Goal: Task Accomplishment & Management: Manage account settings

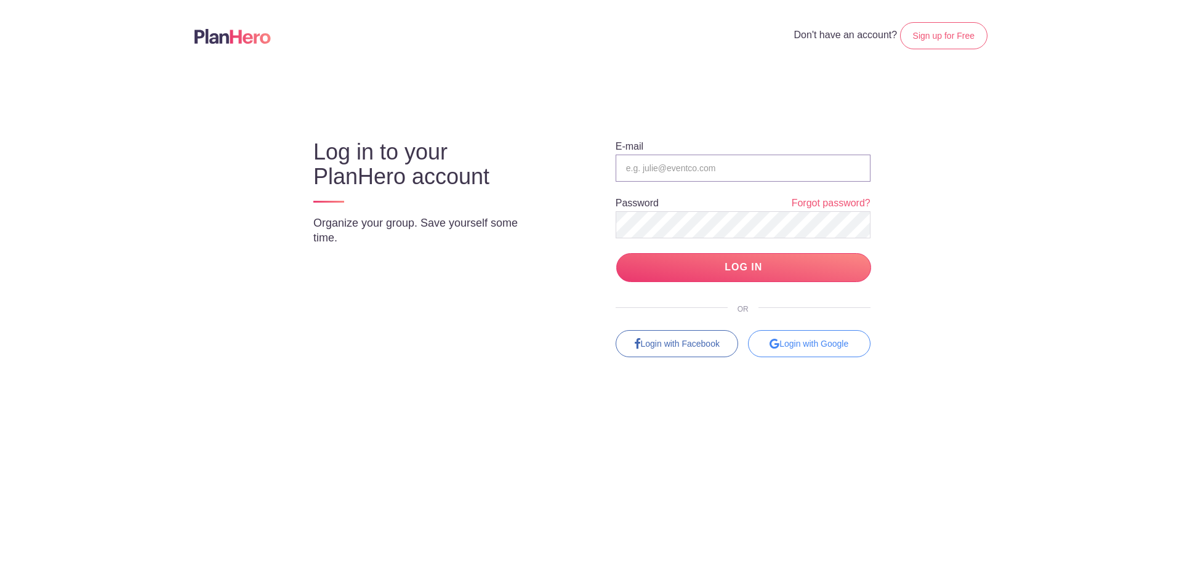
click at [666, 167] on input "email" at bounding box center [742, 167] width 255 height 27
type input "[EMAIL_ADDRESS][DOMAIN_NAME]"
click at [705, 276] on input "LOG IN" at bounding box center [743, 267] width 255 height 29
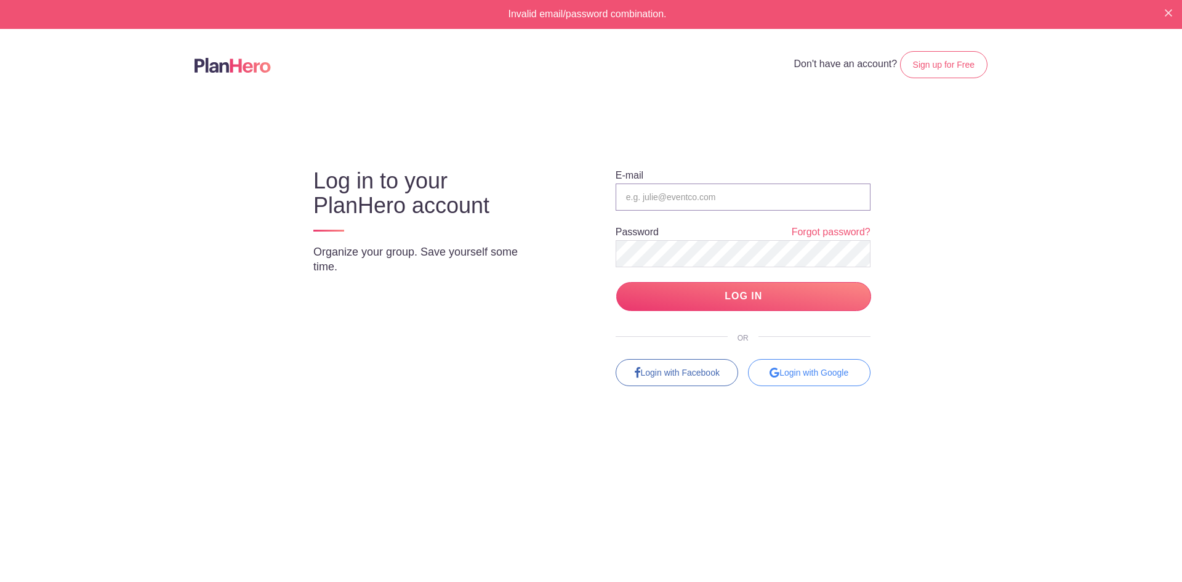
click at [634, 196] on input "email" at bounding box center [742, 196] width 255 height 27
type input "Tswan@att.net"
click at [740, 295] on input "LOG IN" at bounding box center [743, 296] width 255 height 29
click at [649, 191] on input "email" at bounding box center [742, 196] width 255 height 27
type input "[EMAIL_ADDRESS][DOMAIN_NAME]"
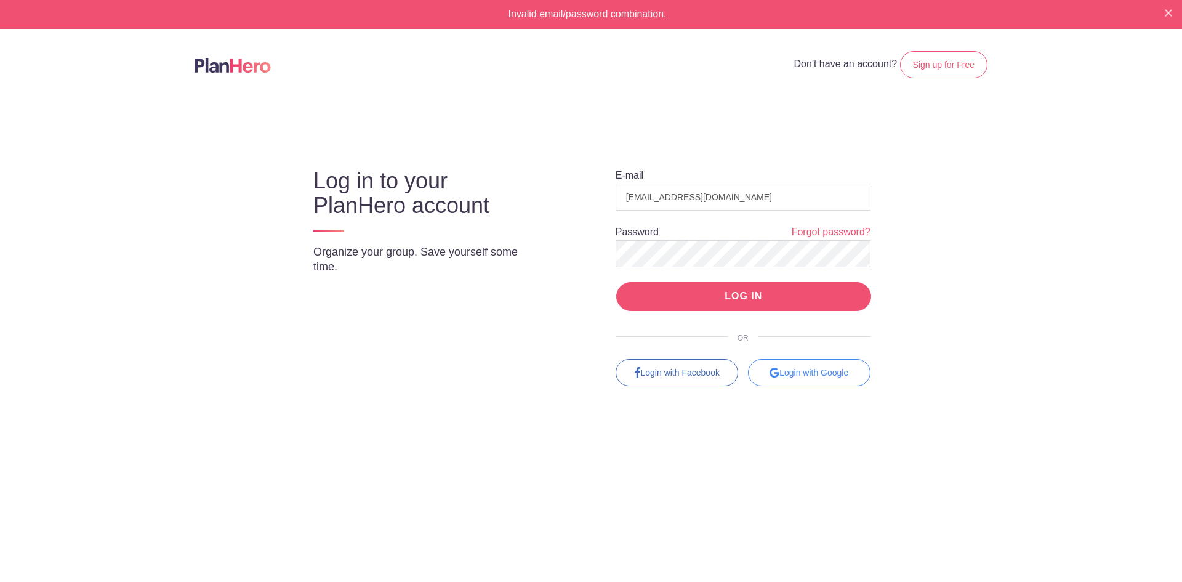
click at [726, 296] on input "LOG IN" at bounding box center [743, 296] width 255 height 29
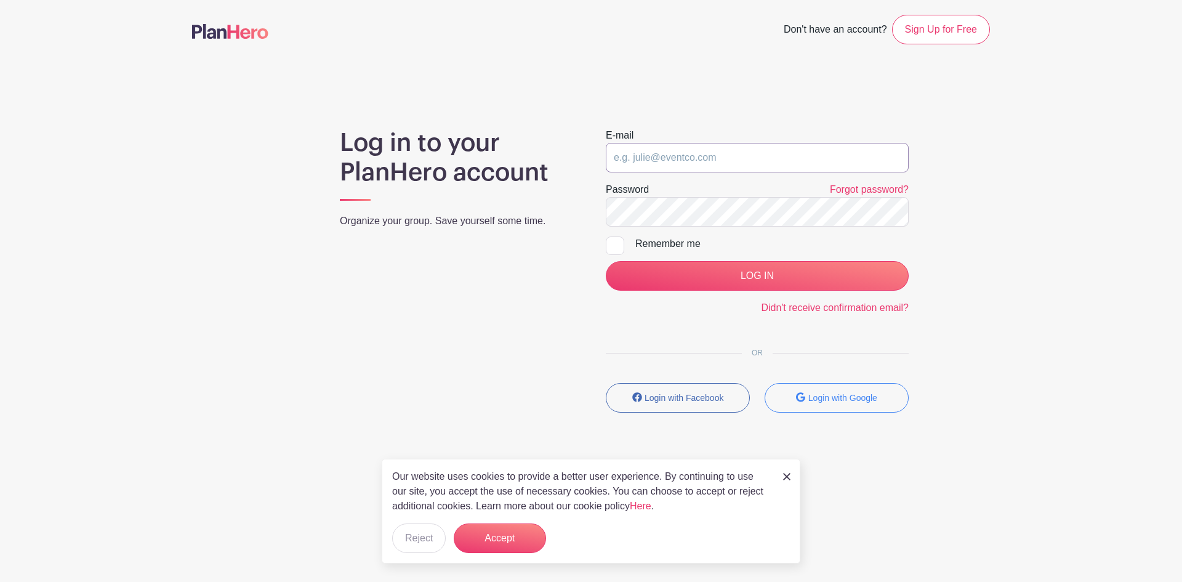
click at [663, 157] on input "email" at bounding box center [757, 158] width 303 height 30
type input "Tswan@att.net"
click at [615, 241] on div at bounding box center [615, 245] width 18 height 18
click at [614, 241] on input "Remember me" at bounding box center [610, 240] width 8 height 8
checkbox input "true"
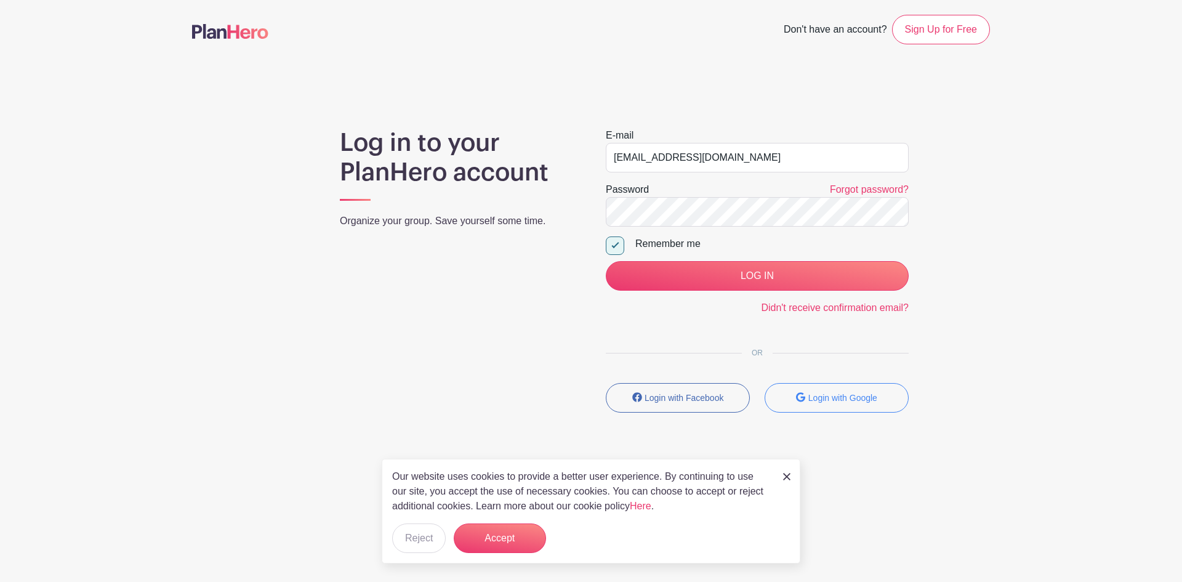
click at [788, 480] on link at bounding box center [786, 475] width 7 height 15
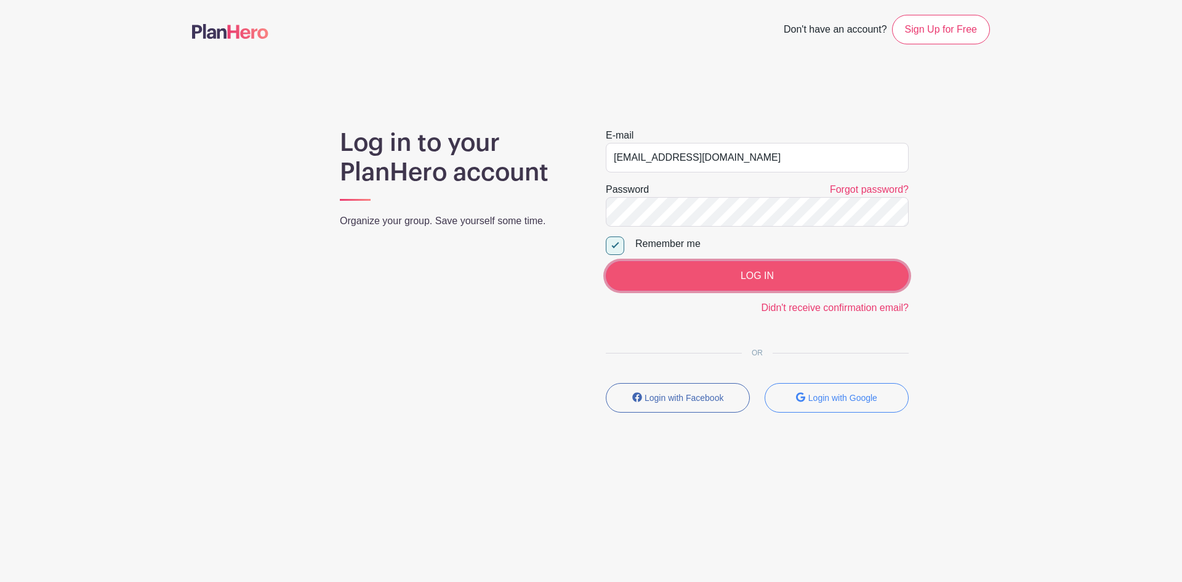
click at [708, 277] on input "LOG IN" at bounding box center [757, 276] width 303 height 30
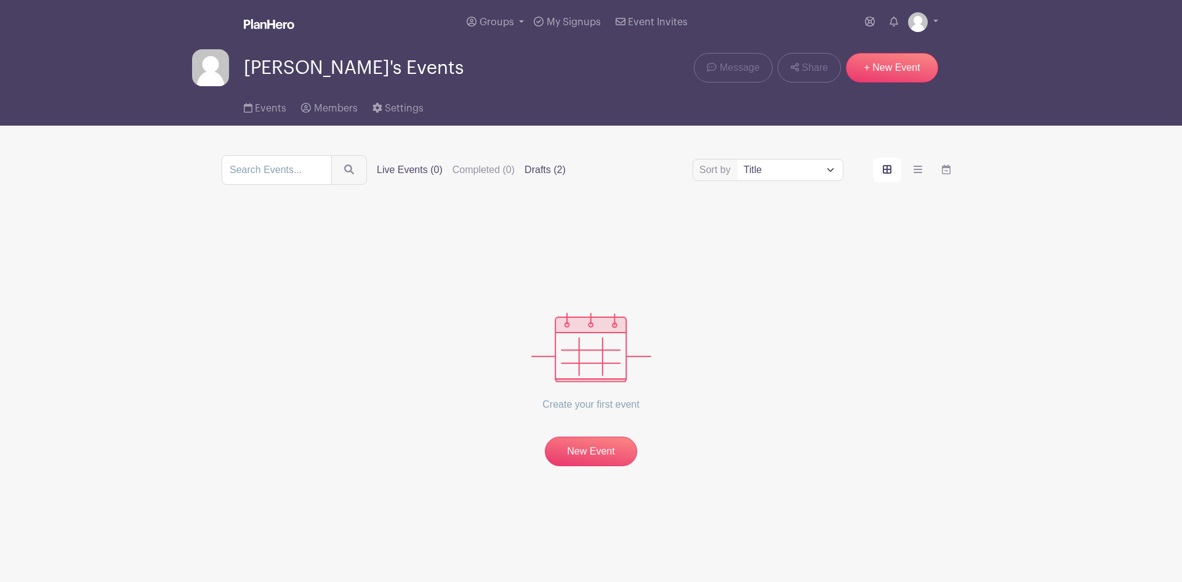
click at [551, 172] on label "Drafts (2)" at bounding box center [544, 169] width 41 height 15
click at [0, 0] on input "Drafts (2)" at bounding box center [0, 0] width 0 height 0
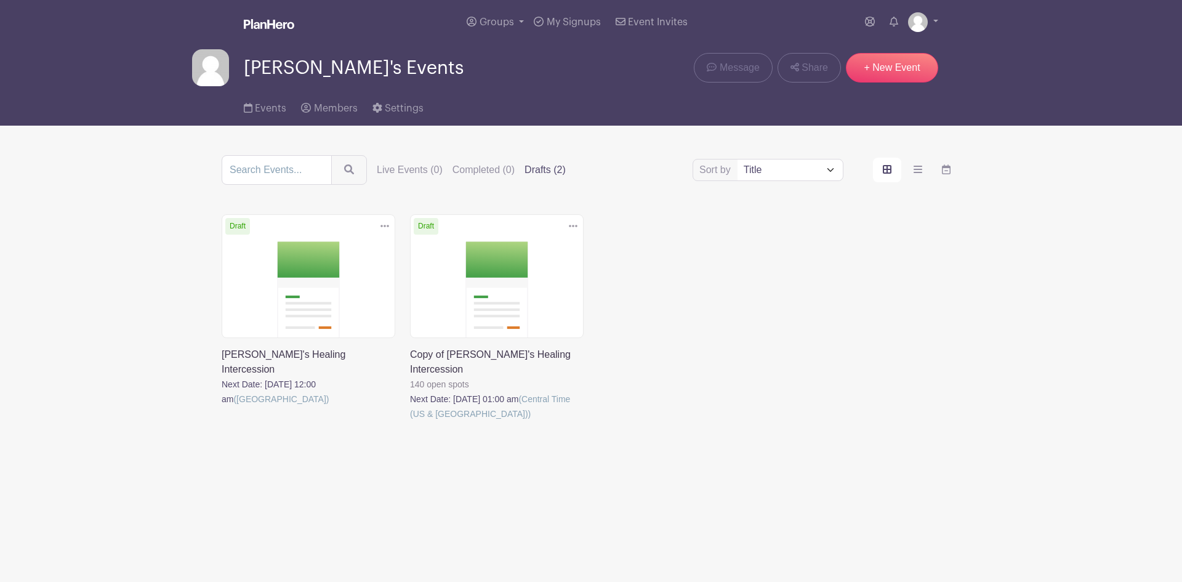
click at [410, 421] on link at bounding box center [410, 421] width 0 height 0
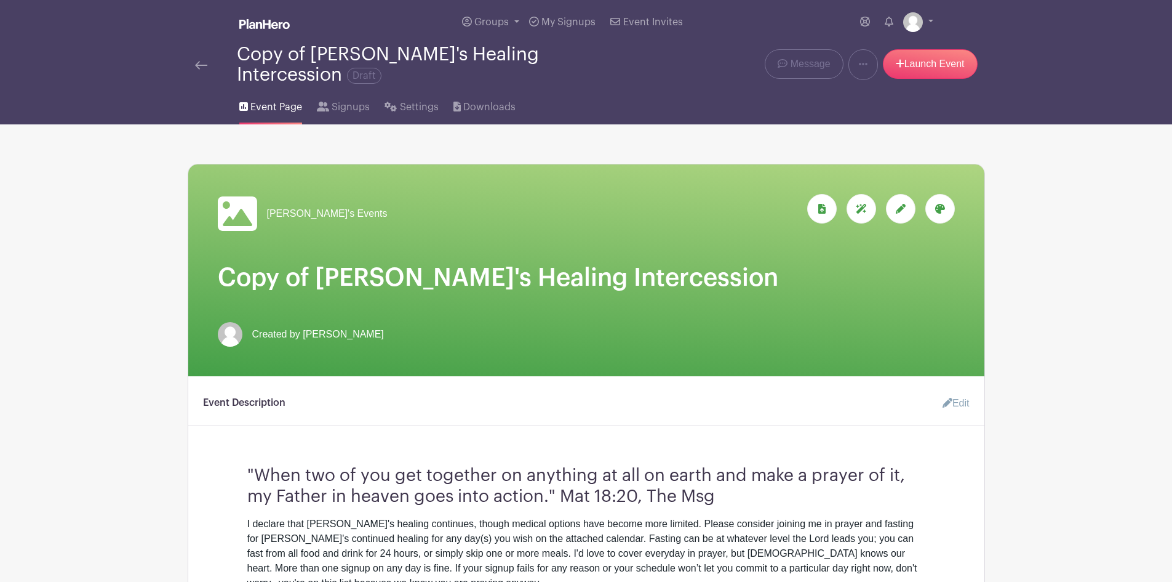
click at [899, 204] on icon at bounding box center [901, 209] width 10 height 10
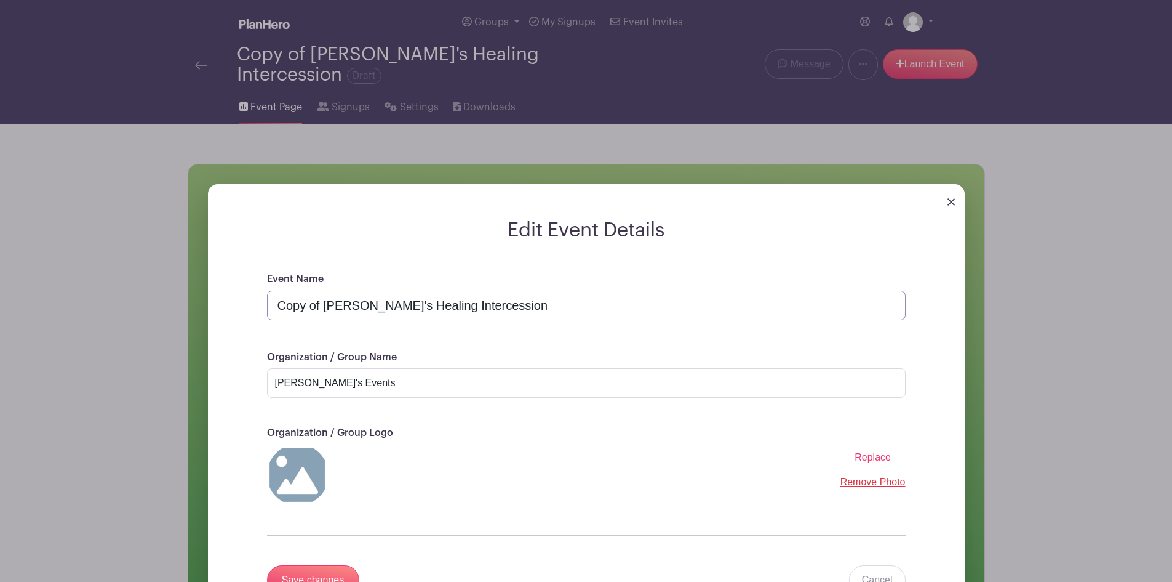
drag, startPoint x: 324, startPoint y: 295, endPoint x: 230, endPoint y: 292, distance: 94.2
click at [230, 292] on form "Edit Event Details Event Name Copy of [PERSON_NAME]'s Healing Intercession Orga…" at bounding box center [586, 421] width 757 height 406
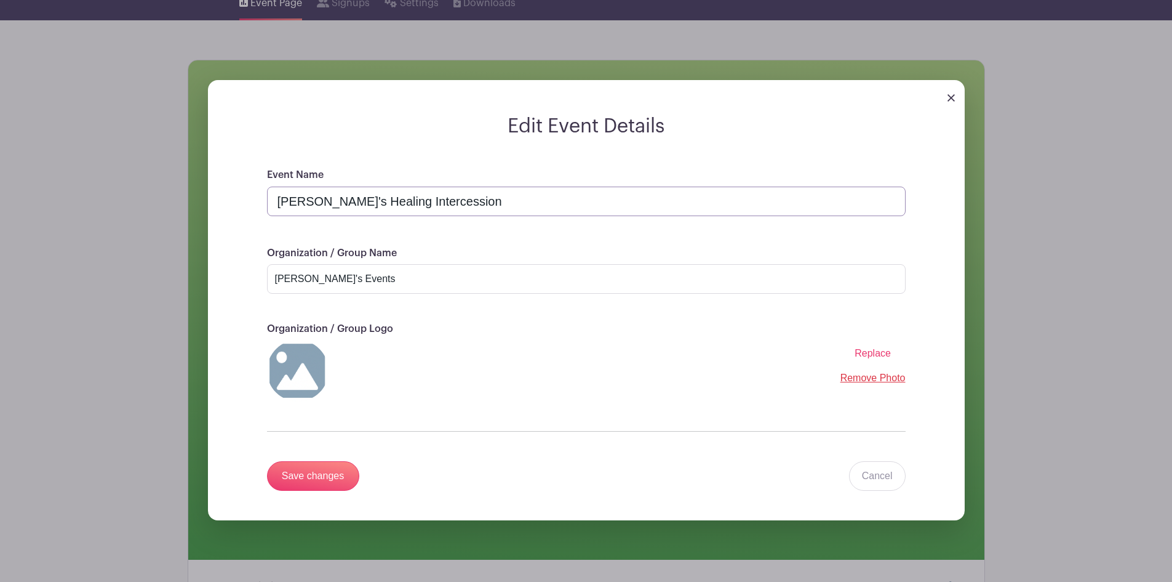
scroll to position [123, 0]
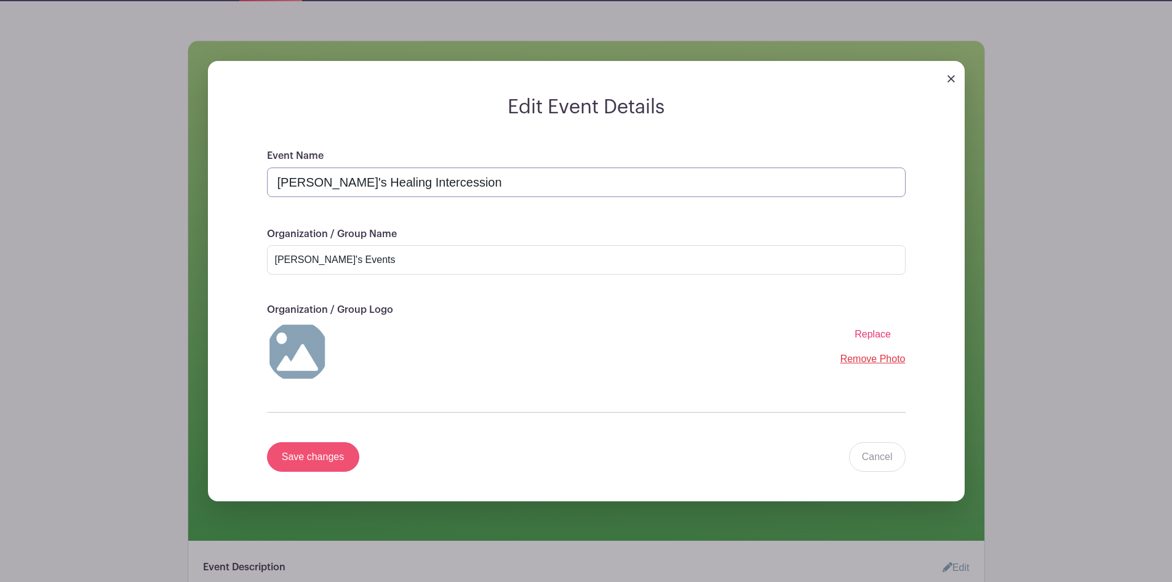
type input "[PERSON_NAME]'s Healing Intercession"
click at [332, 446] on input "Save changes" at bounding box center [313, 457] width 92 height 30
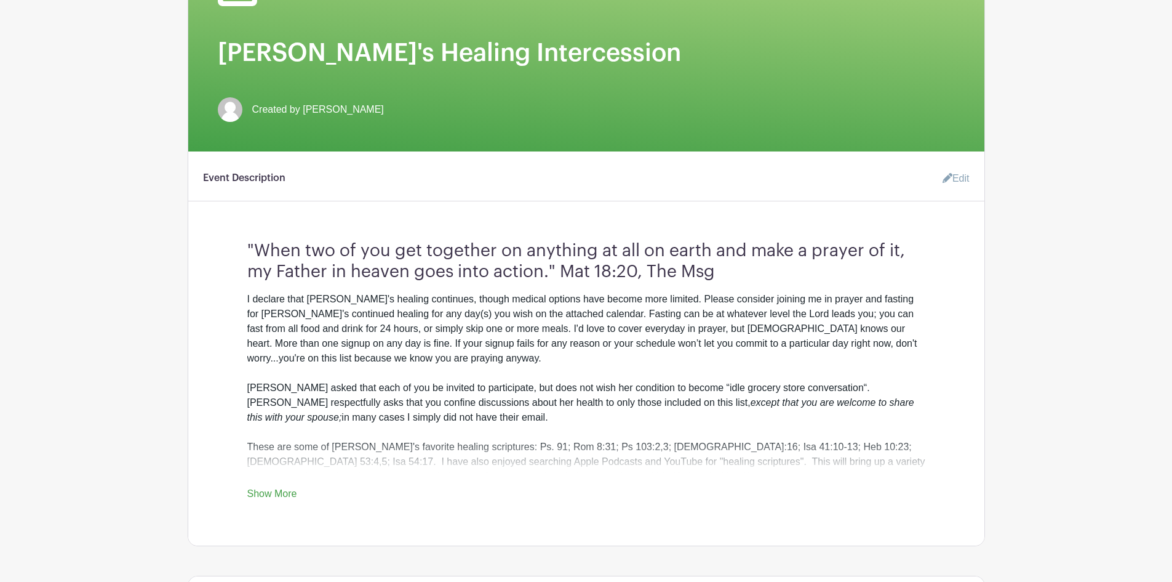
scroll to position [246, 0]
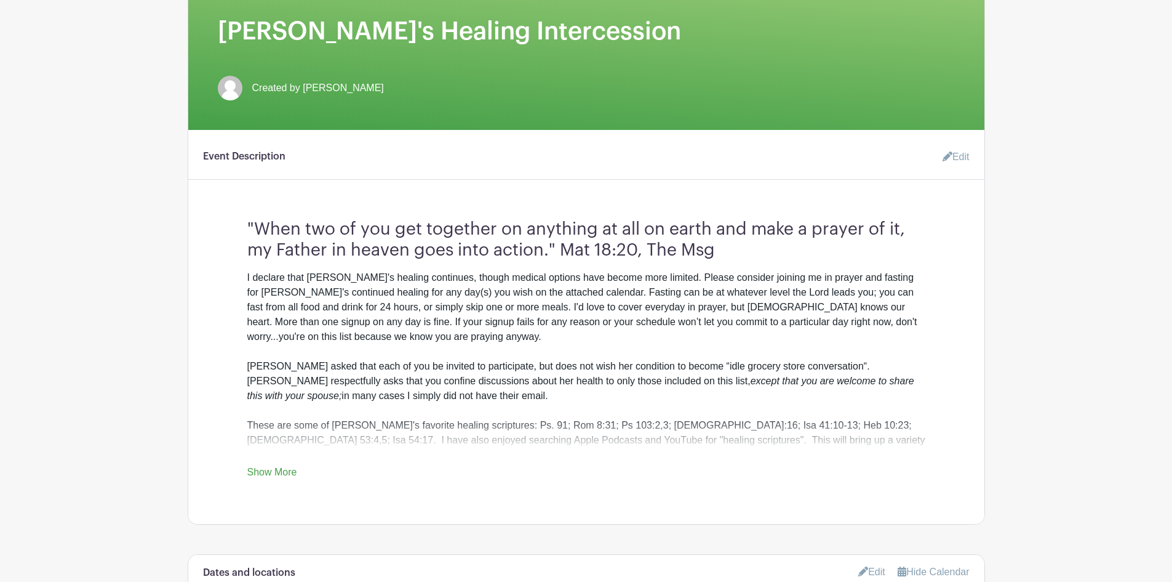
click at [272, 192] on turbo-frame "Event Description Edit "When two of you get together on anything at all on eart…" at bounding box center [586, 312] width 796 height 335
click at [426, 338] on div "I declare that [PERSON_NAME]'s healing continues, though medical options have b…" at bounding box center [586, 395] width 678 height 251
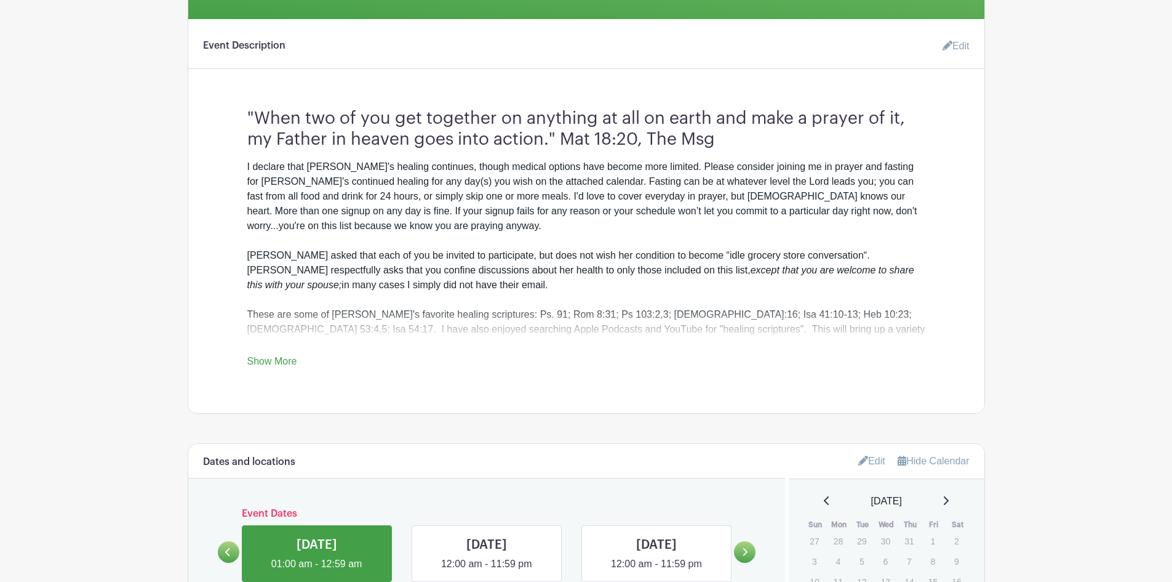
scroll to position [369, 0]
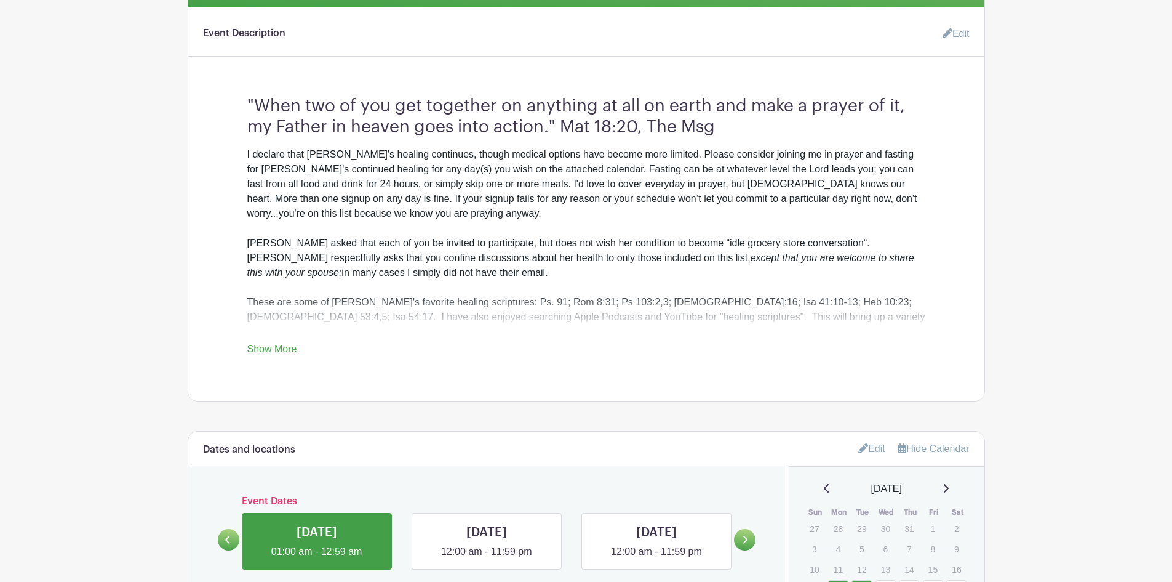
click at [287, 343] on link "Show More" at bounding box center [272, 350] width 50 height 15
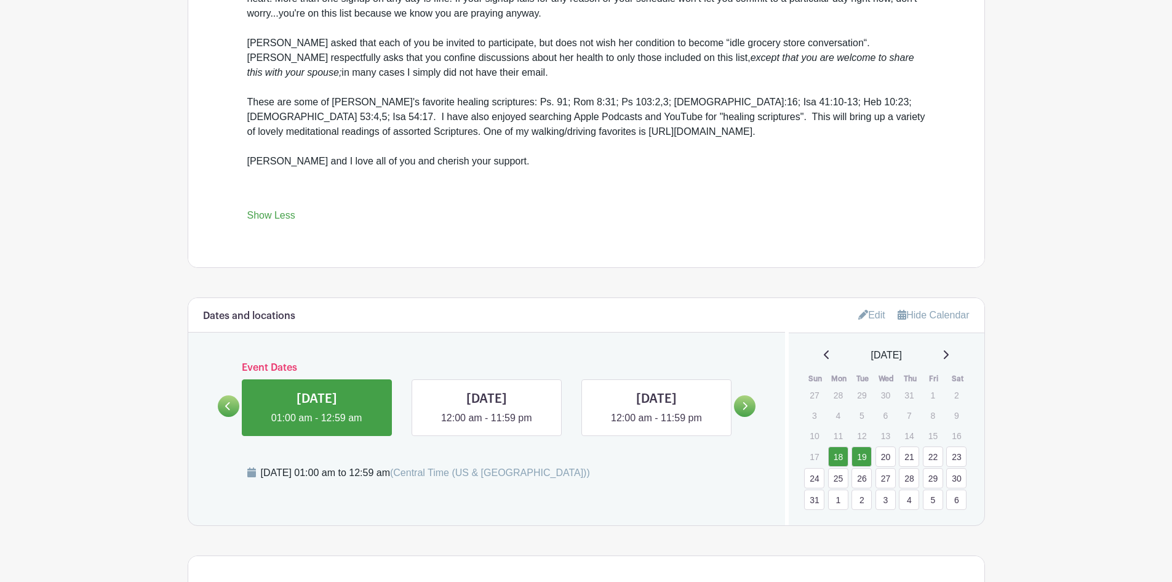
scroll to position [615, 0]
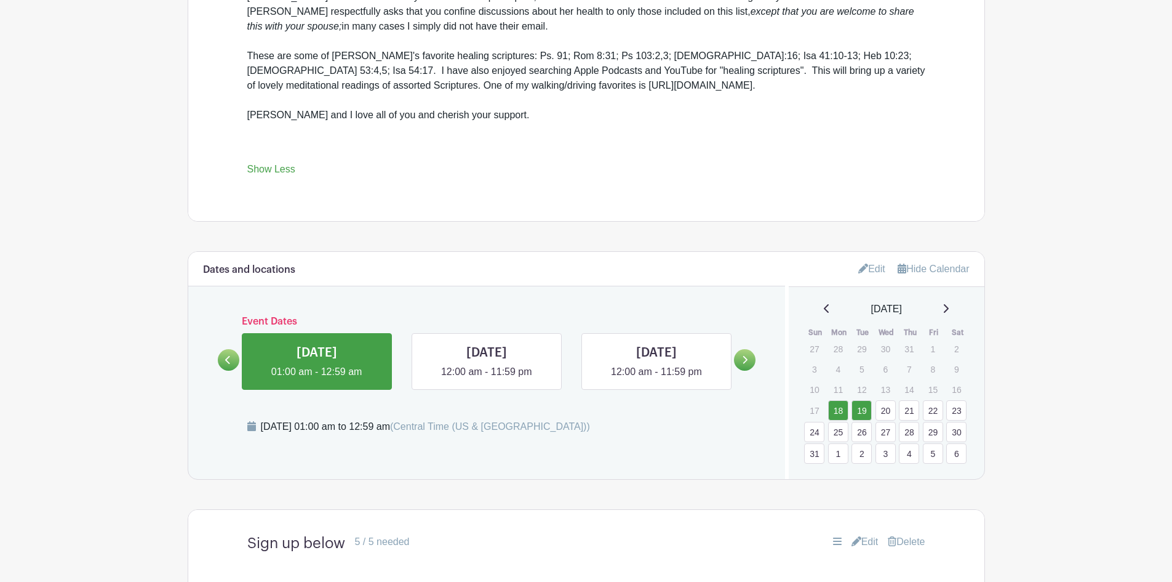
click at [977, 365] on div "[DATE] Sun Mon Tue Wed Thu Fri Sat 27 28 29 30 31 1 2 3 4 5 6 7 8 9 10 11 12 13…" at bounding box center [887, 383] width 196 height 162
click at [623, 297] on div "Dates and locations Event Dates [DATE] 01:00 am - 12:59 am [DATE] 12:00 am - 11…" at bounding box center [487, 365] width 598 height 227
click at [839, 400] on link "18" at bounding box center [838, 410] width 20 height 20
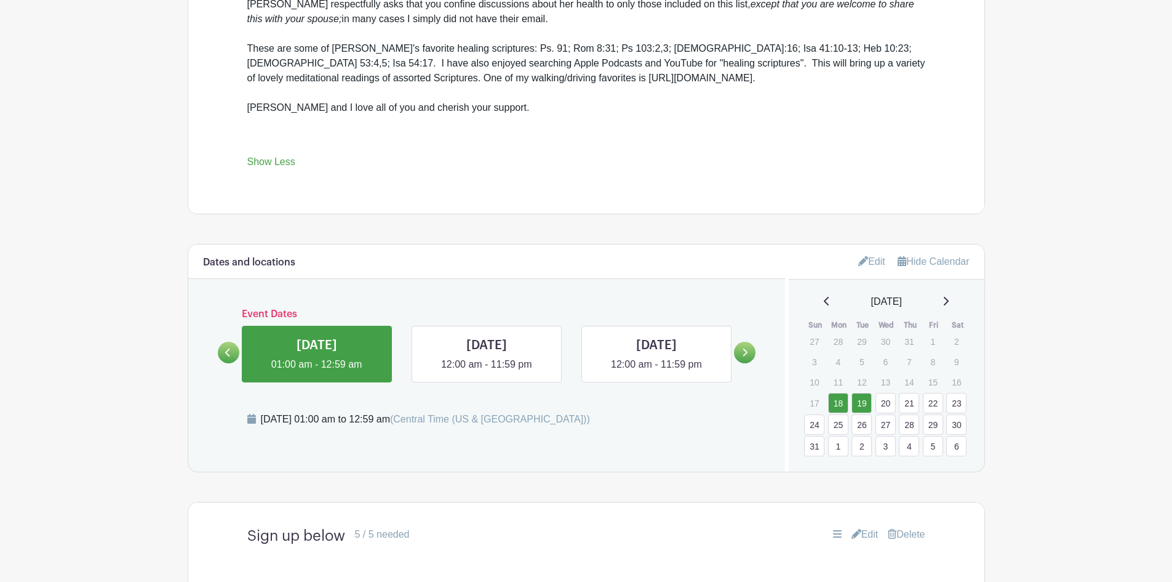
scroll to position [615, 0]
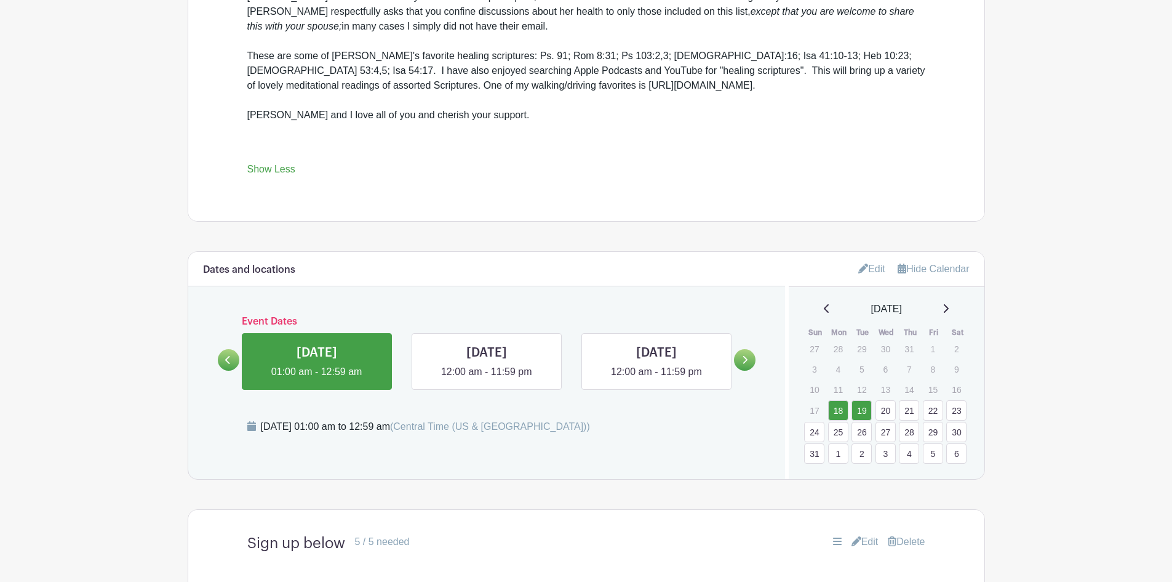
click at [949, 303] on icon at bounding box center [946, 308] width 6 height 10
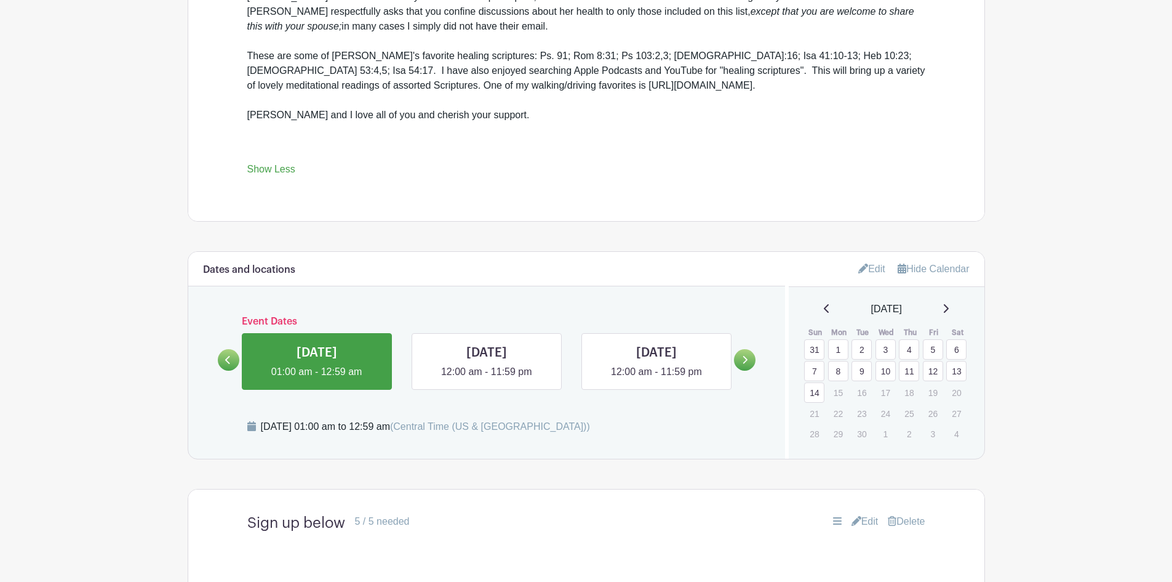
click at [824, 303] on icon at bounding box center [827, 308] width 6 height 10
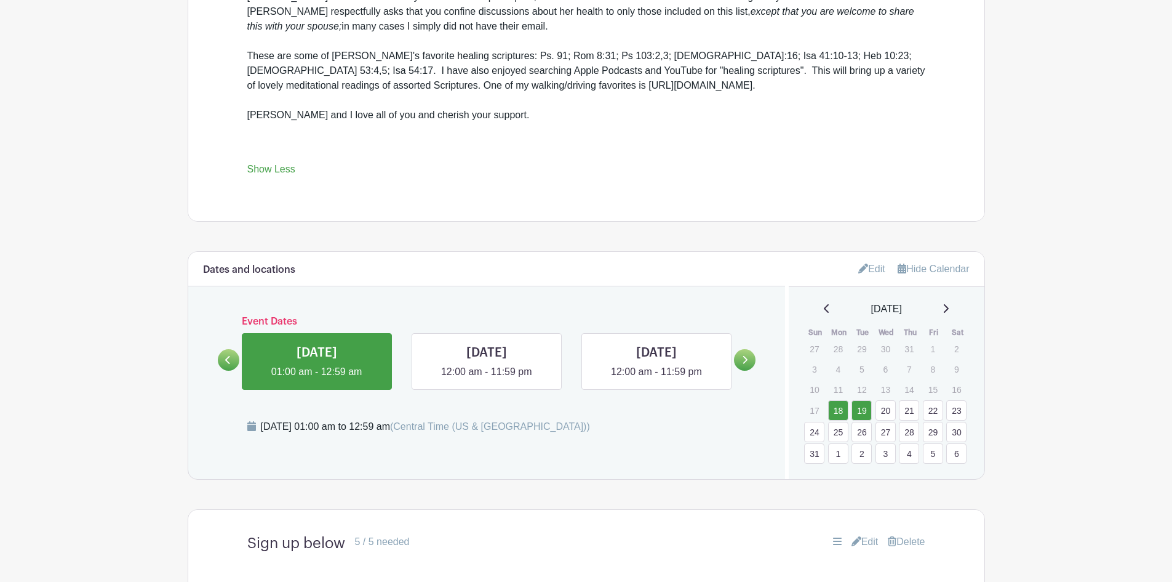
click at [865, 258] on link "Edit" at bounding box center [872, 268] width 27 height 20
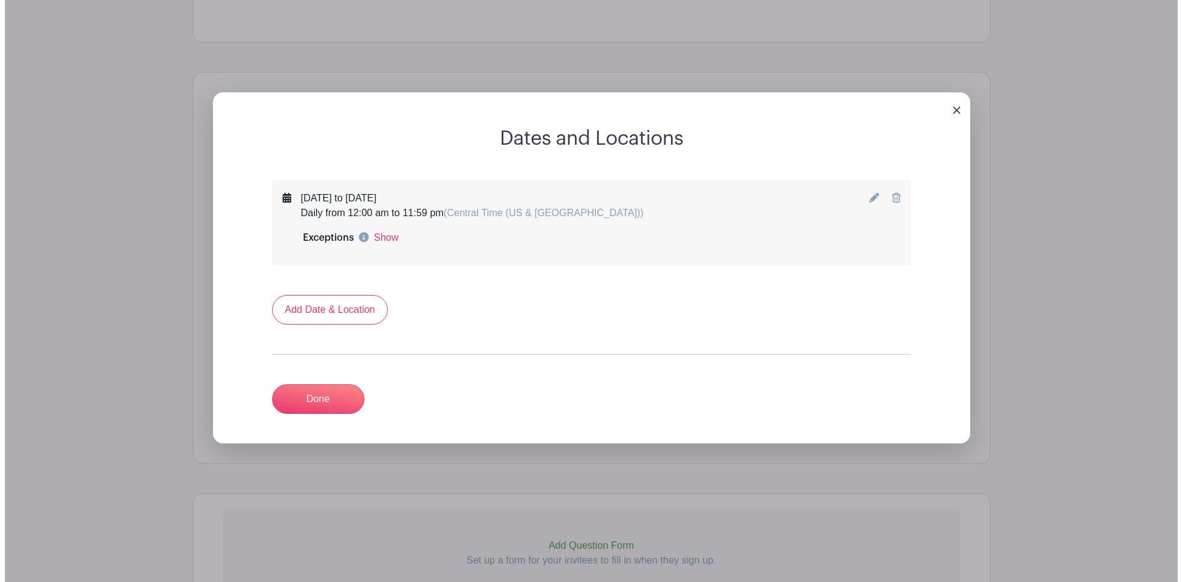
scroll to position [800, 0]
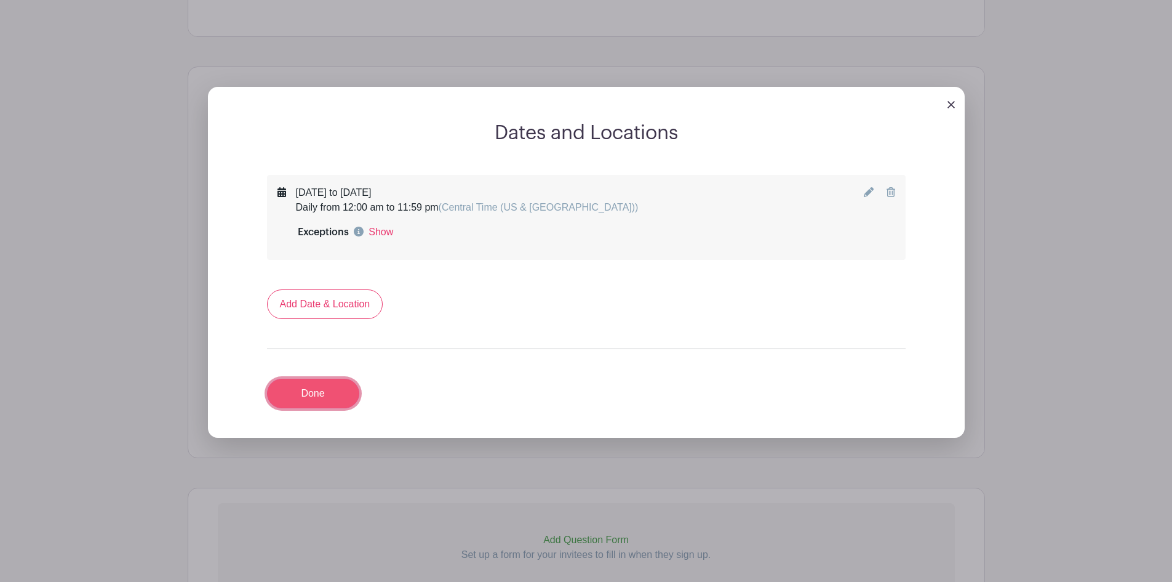
click at [331, 379] on link "Done" at bounding box center [313, 393] width 92 height 30
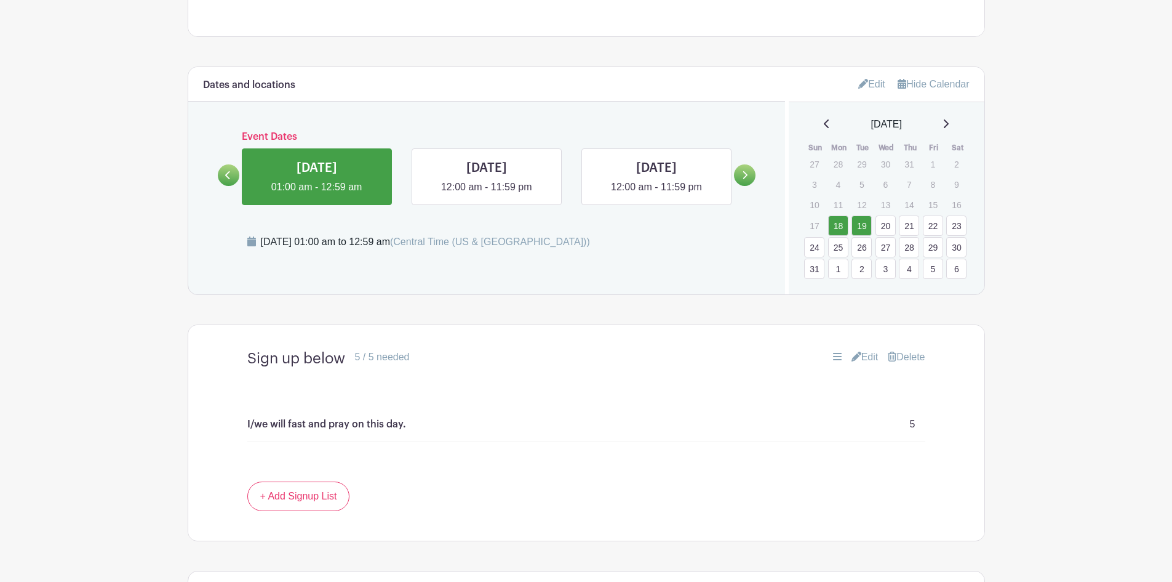
click at [749, 164] on link at bounding box center [745, 175] width 22 height 22
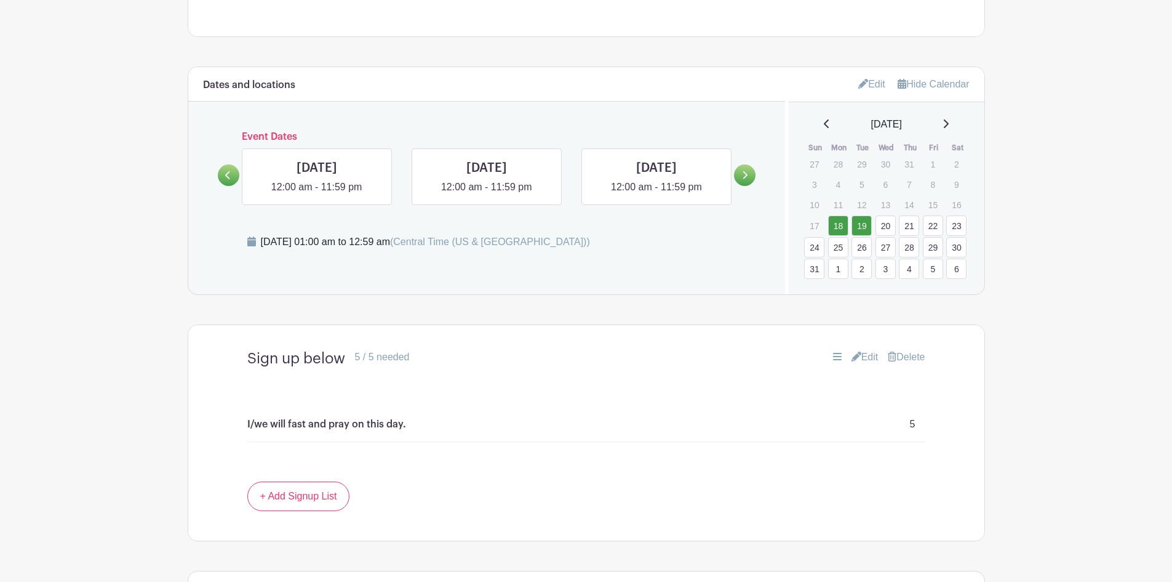
click at [748, 170] on icon at bounding box center [745, 174] width 6 height 9
click at [317, 194] on link at bounding box center [317, 194] width 0 height 0
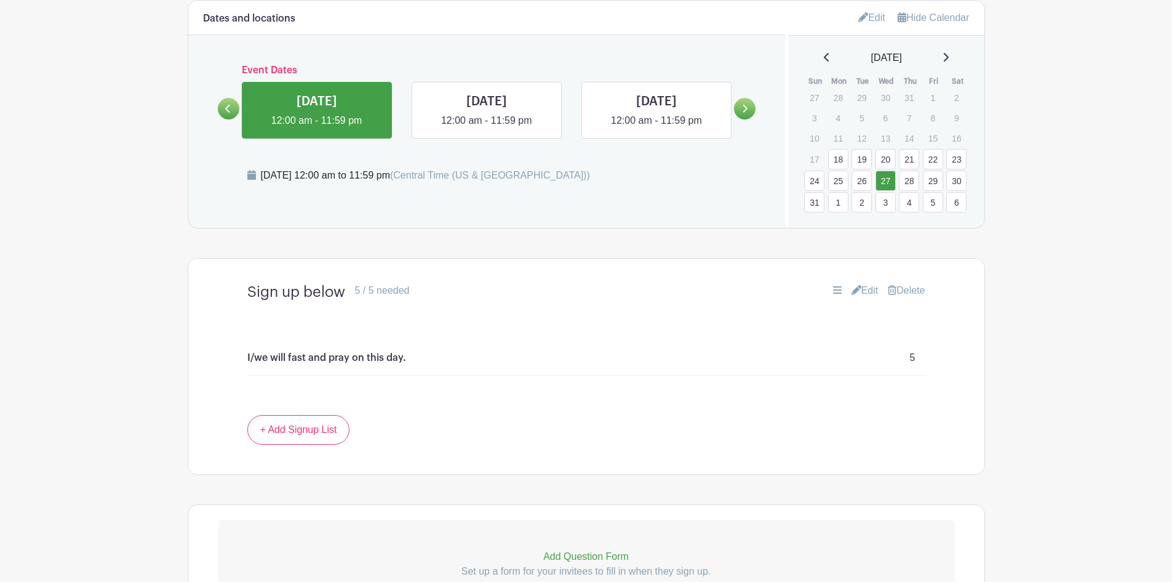
click at [225, 98] on link at bounding box center [229, 109] width 22 height 22
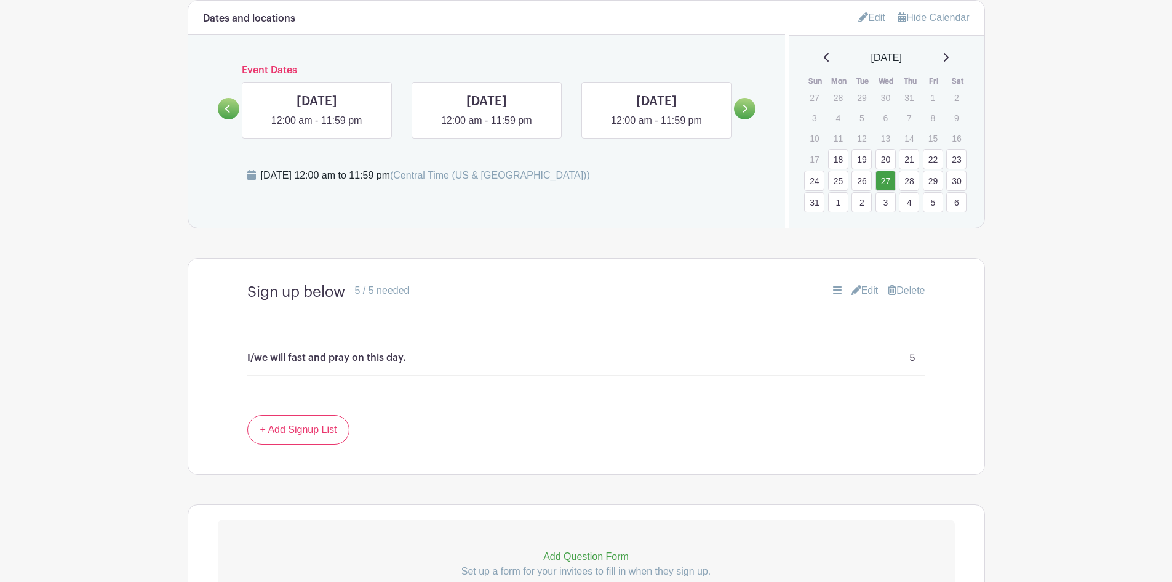
click at [225, 98] on link at bounding box center [229, 109] width 22 height 22
click at [317, 128] on link at bounding box center [317, 128] width 0 height 0
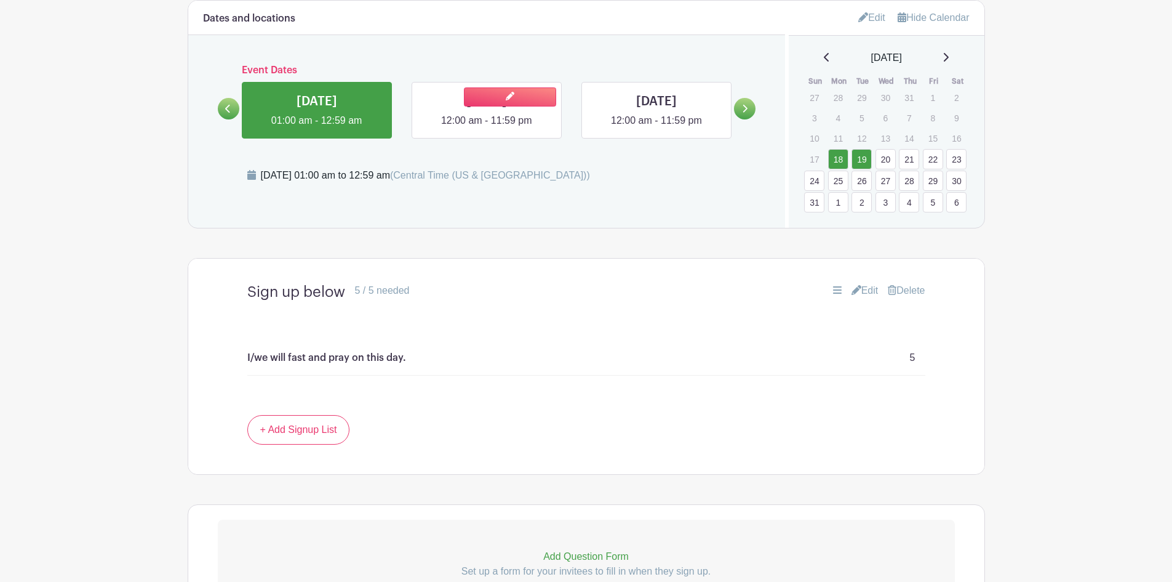
click at [487, 128] on link at bounding box center [487, 128] width 0 height 0
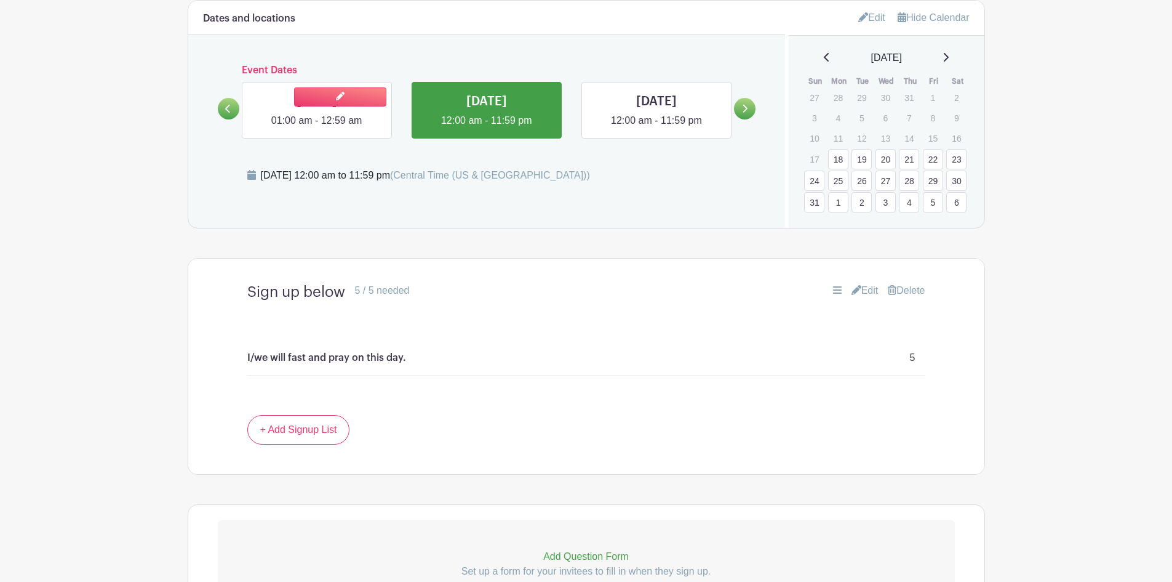
click at [317, 128] on link at bounding box center [317, 128] width 0 height 0
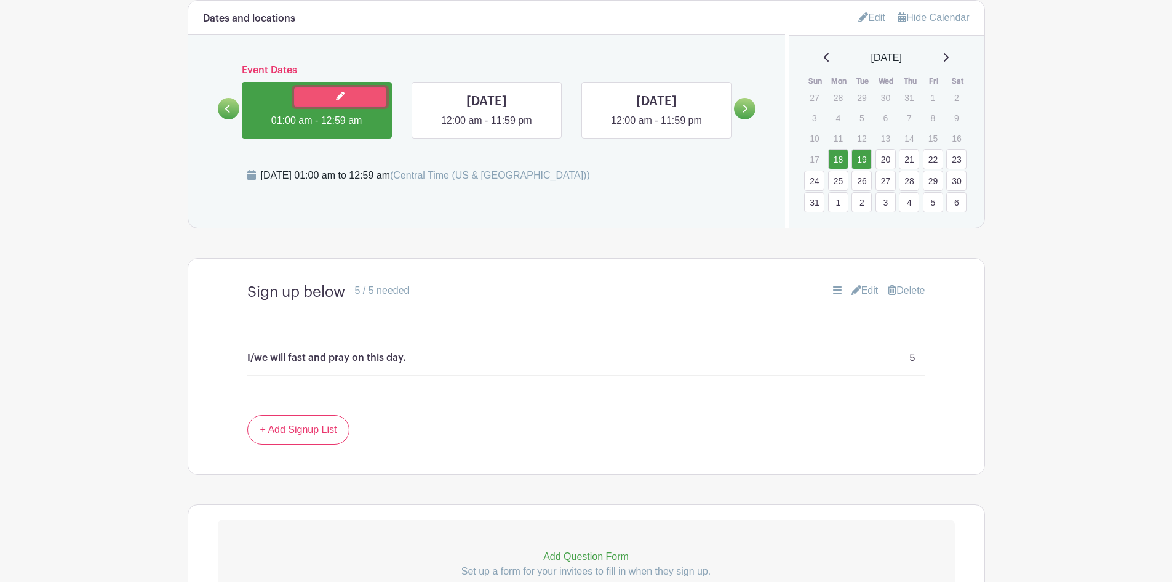
click at [338, 92] on icon at bounding box center [340, 96] width 9 height 9
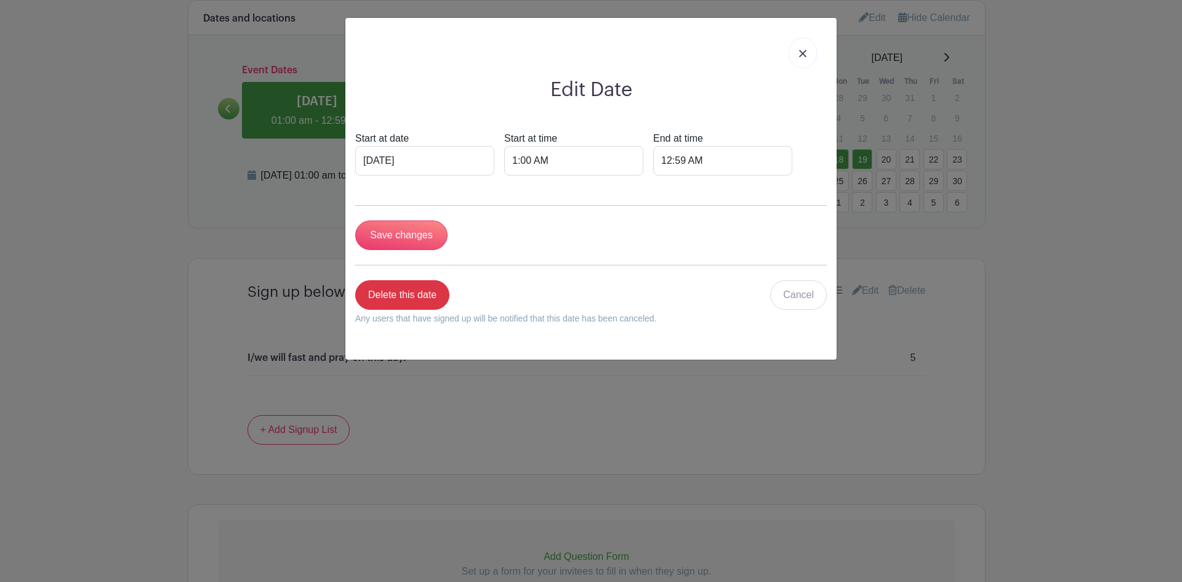
click at [801, 54] on img at bounding box center [802, 53] width 7 height 7
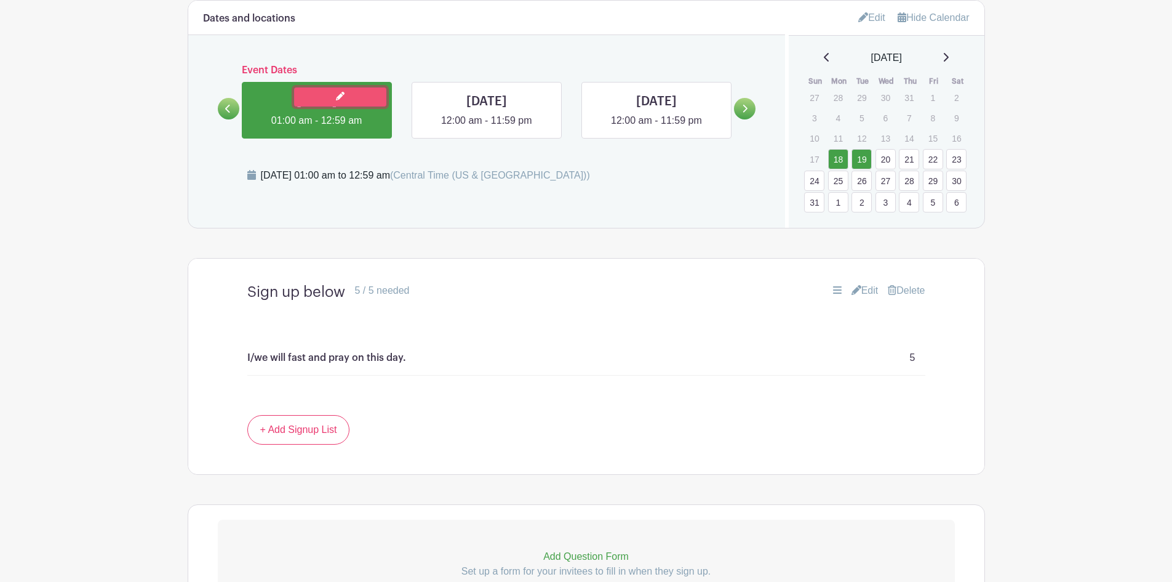
click at [348, 87] on link at bounding box center [340, 96] width 92 height 19
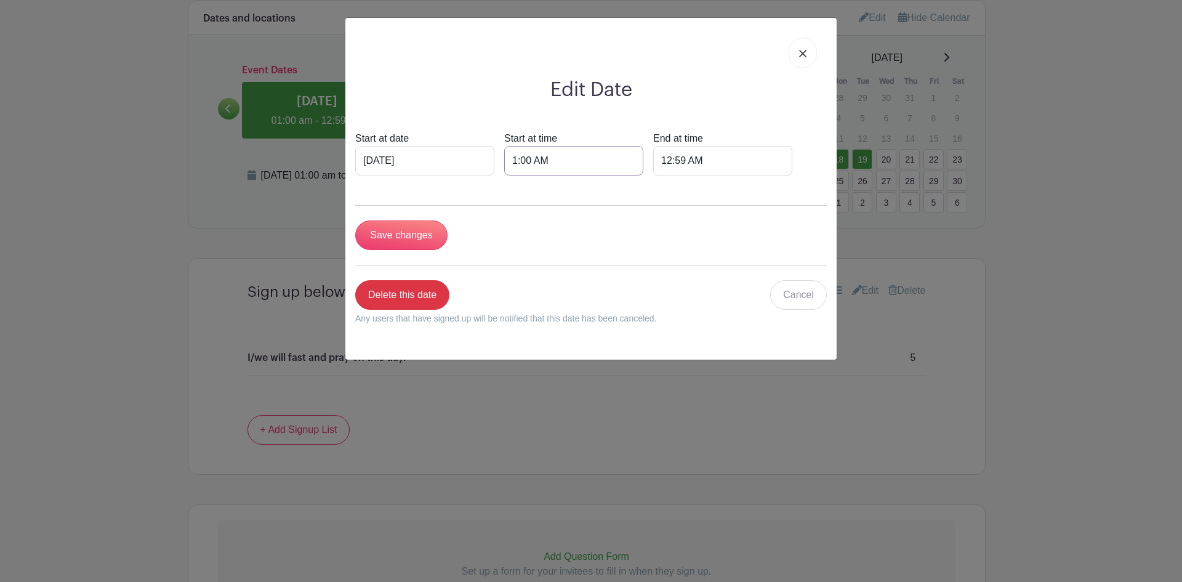
drag, startPoint x: 509, startPoint y: 159, endPoint x: 515, endPoint y: 161, distance: 6.3
click at [510, 159] on input "1:00 AM" at bounding box center [573, 161] width 139 height 30
type input "12:00 AM"
drag, startPoint x: 663, startPoint y: 162, endPoint x: 654, endPoint y: 164, distance: 9.6
click at [654, 164] on input "12:59 AM" at bounding box center [722, 161] width 139 height 30
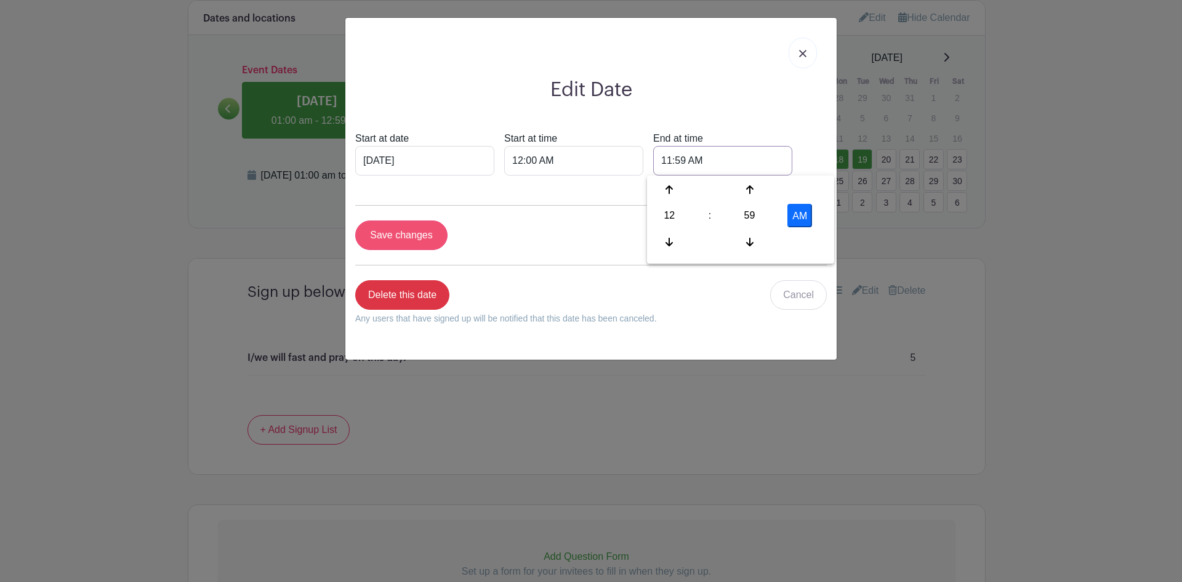
type input "11:59 AM"
click at [395, 234] on input "Save changes" at bounding box center [401, 235] width 92 height 30
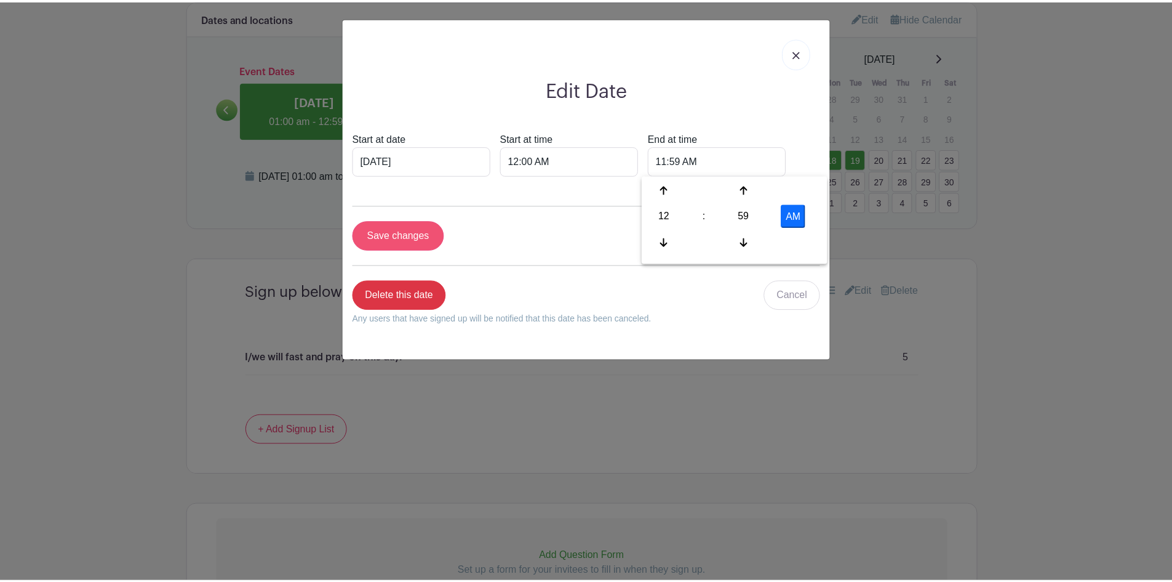
scroll to position [899, 0]
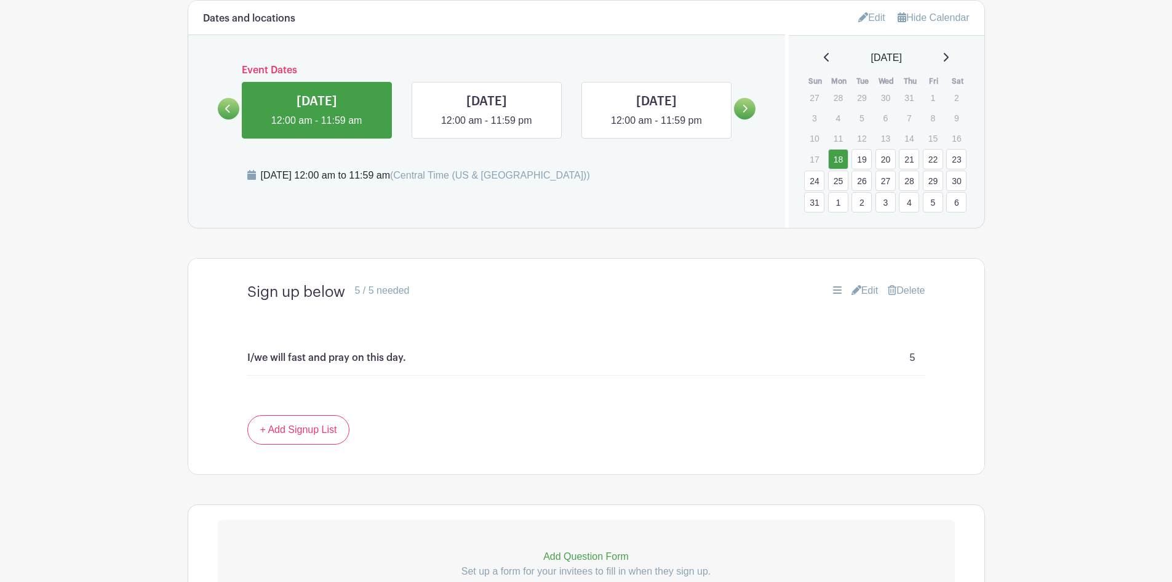
click at [750, 98] on link at bounding box center [745, 109] width 22 height 22
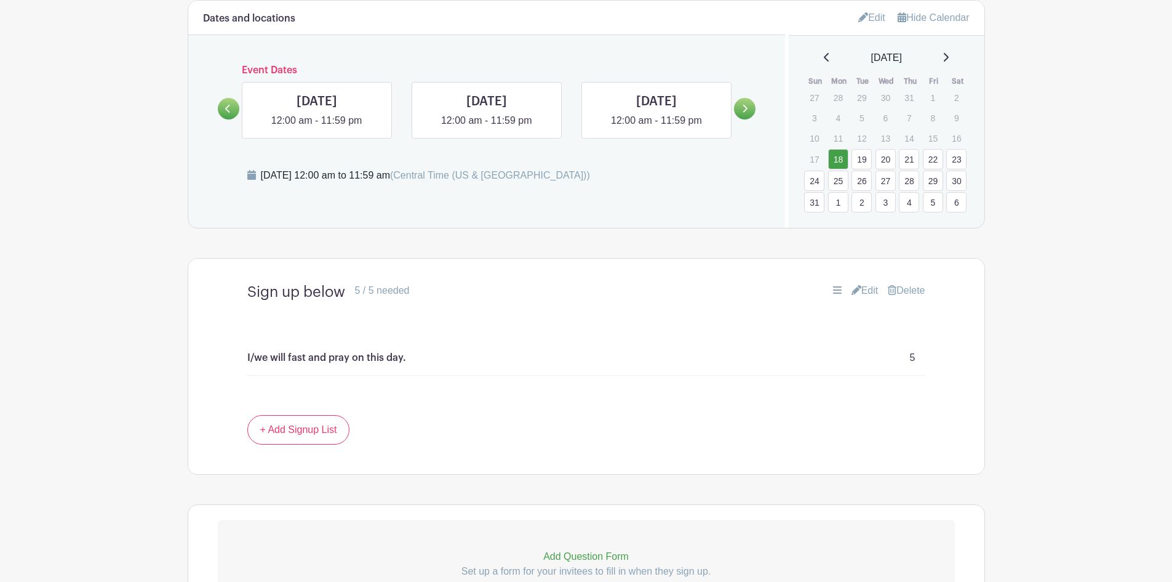
click at [750, 98] on link at bounding box center [745, 109] width 22 height 22
click at [749, 99] on link at bounding box center [745, 109] width 22 height 22
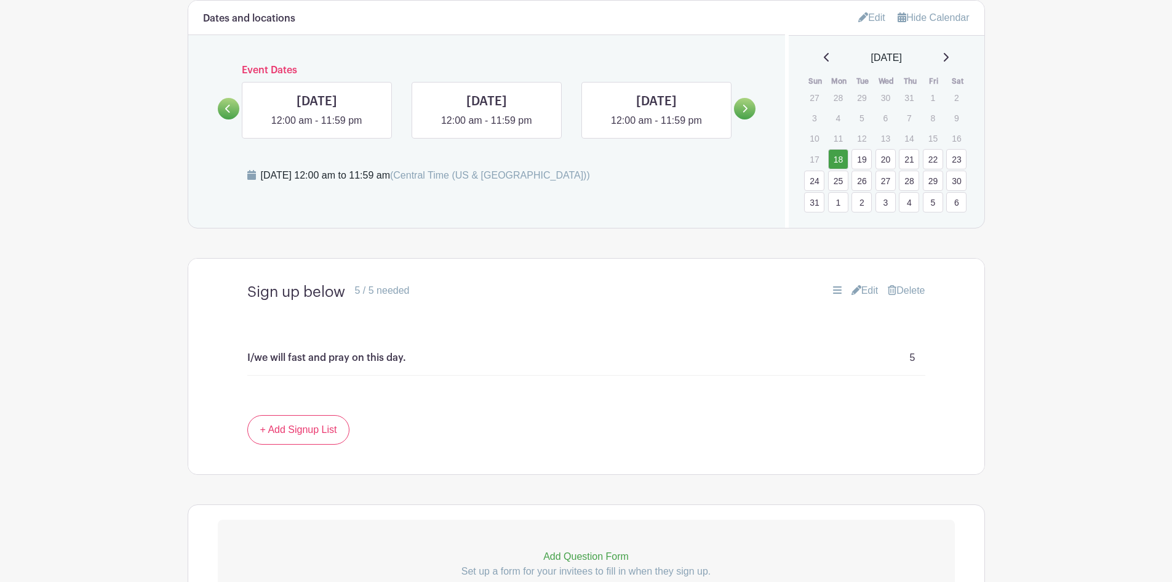
click at [749, 99] on link at bounding box center [745, 109] width 22 height 22
click at [464, 95] on div "[DATE] 12:00 am - 11:59 pm" at bounding box center [487, 105] width 510 height 66
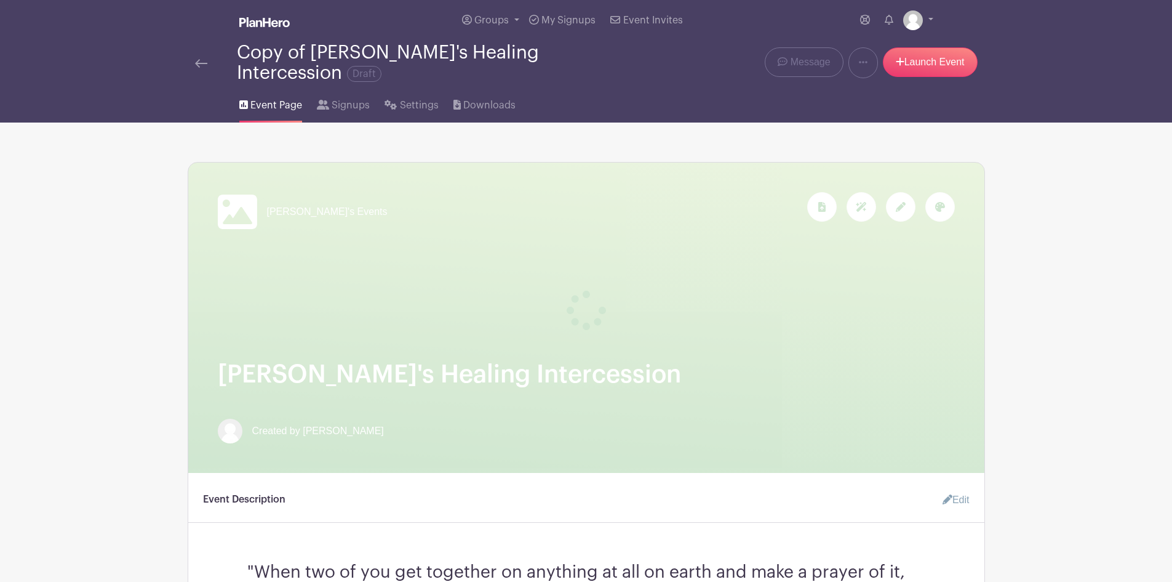
scroll to position [0, 0]
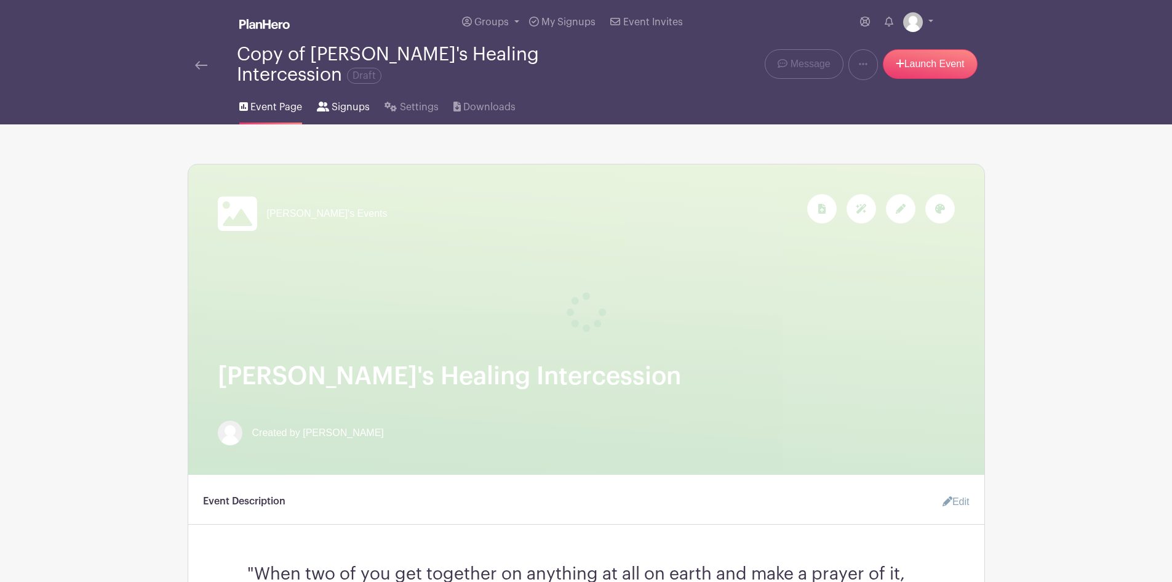
click at [345, 100] on span "Signups" at bounding box center [351, 107] width 38 height 15
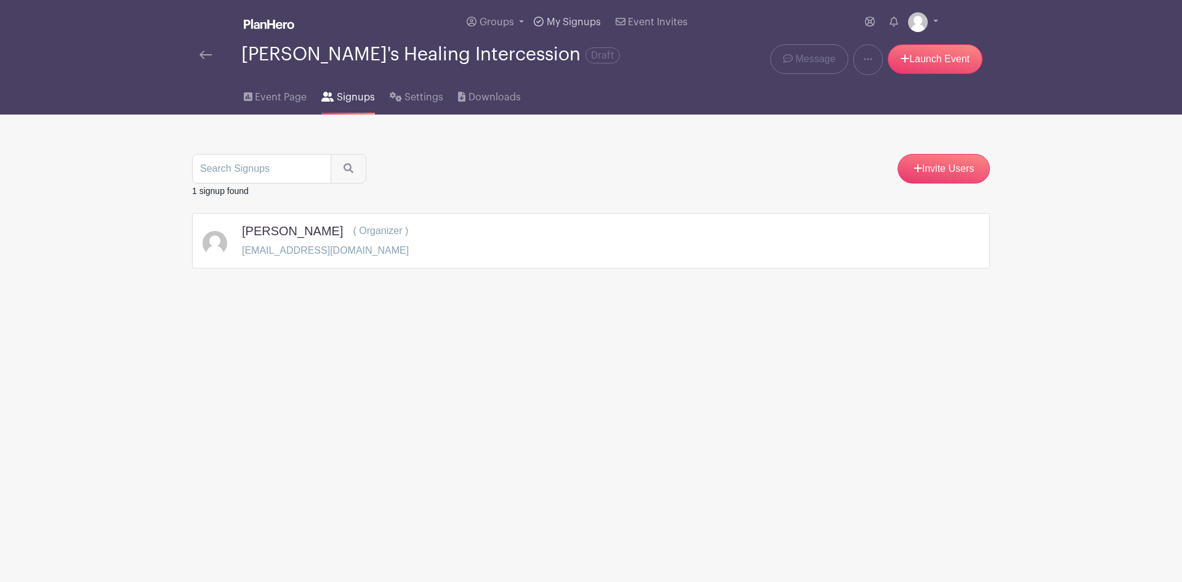
click at [569, 20] on span "My Signups" at bounding box center [573, 22] width 54 height 10
click at [262, 92] on span "Event Page" at bounding box center [281, 97] width 52 height 15
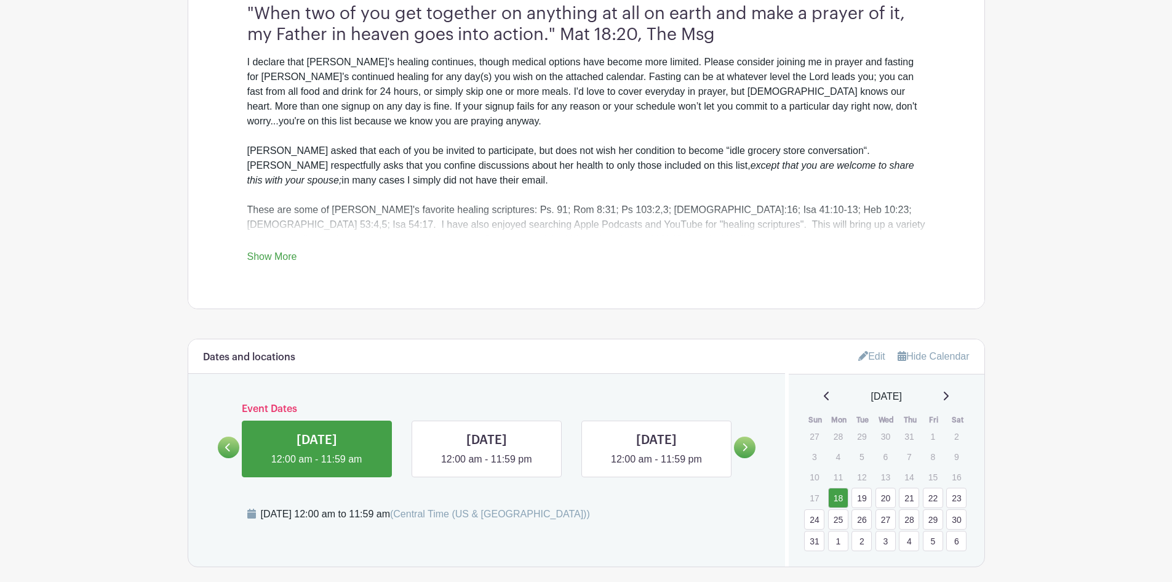
scroll to position [554, 0]
